Goal: Task Accomplishment & Management: Complete application form

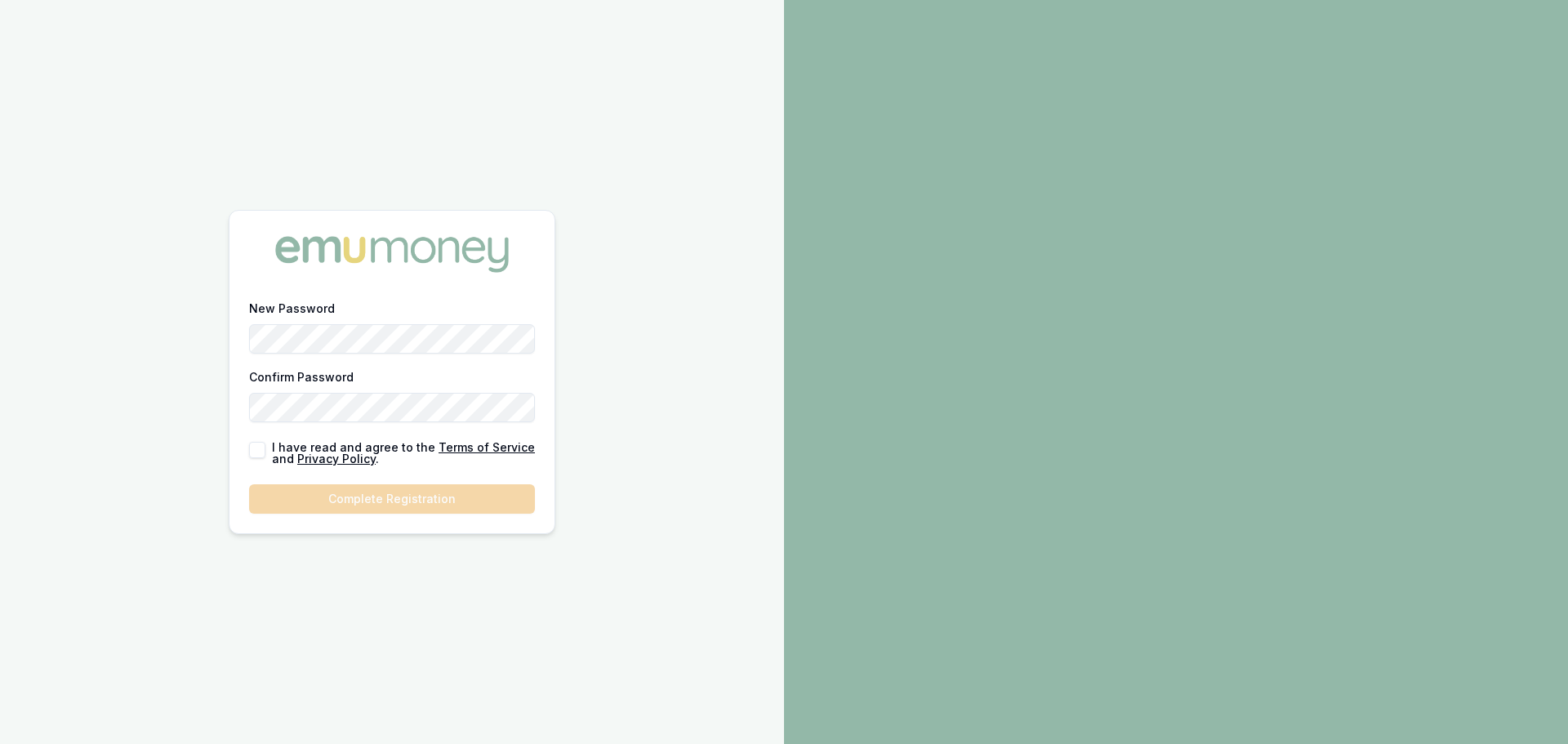
click at [257, 457] on button "button" at bounding box center [257, 450] width 16 height 16
checkbox input "true"
click at [349, 499] on button "Complete Registration" at bounding box center [391, 499] width 286 height 30
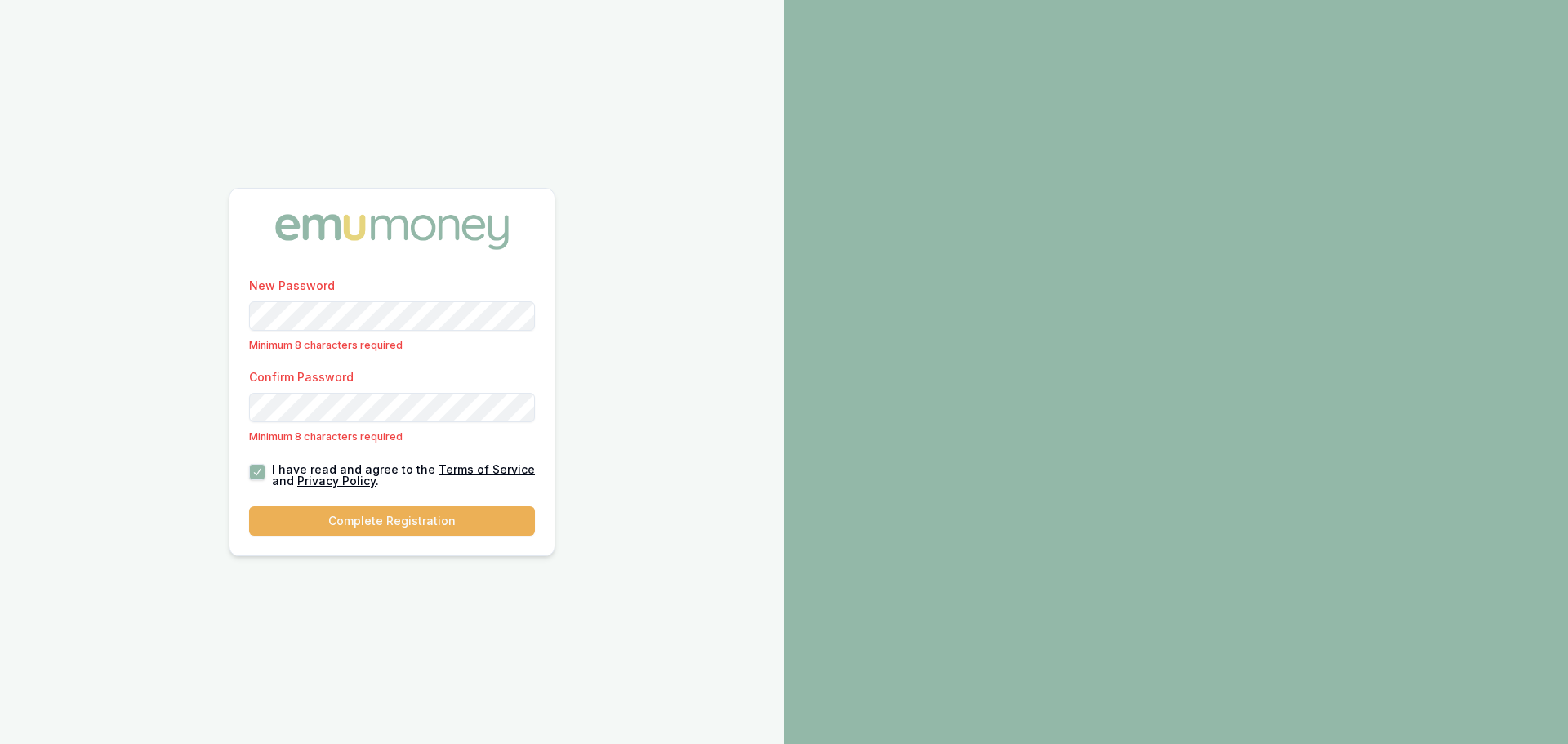
click at [248, 314] on div "New Password Minimum 8 characters required Confirm Password Minimum 8 character…" at bounding box center [391, 414] width 325 height 280
click at [1528, 517] on div at bounding box center [1175, 372] width 784 height 744
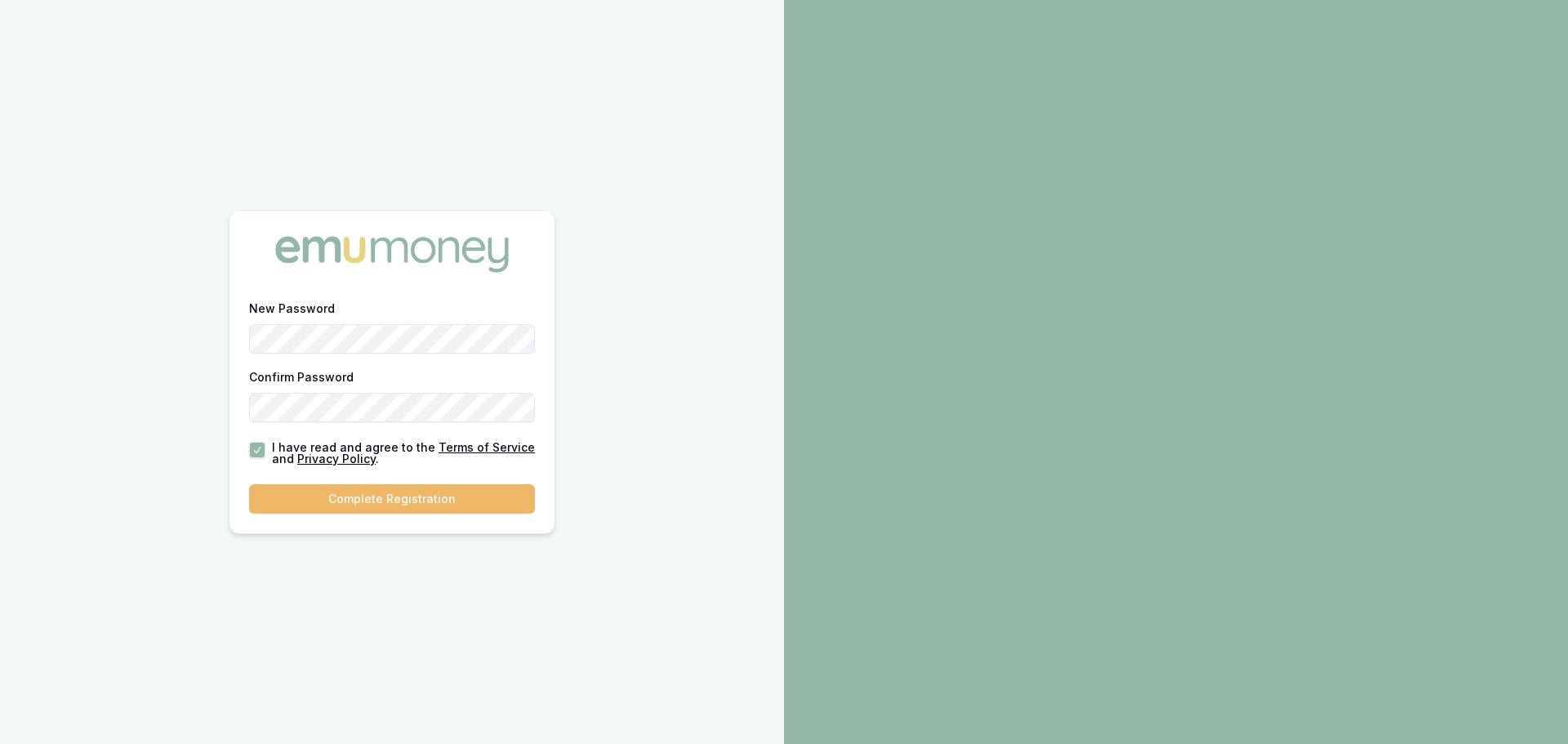
click at [335, 493] on button "Complete Registration" at bounding box center [391, 499] width 286 height 30
